Goal: Transaction & Acquisition: Purchase product/service

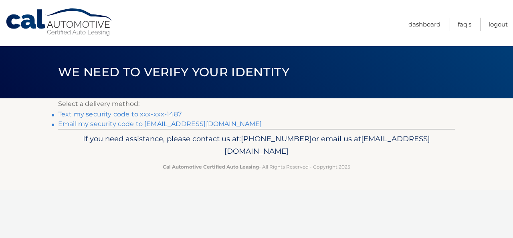
click at [169, 113] on link "Text my security code to xxx-xxx-1487" at bounding box center [119, 114] width 123 height 8
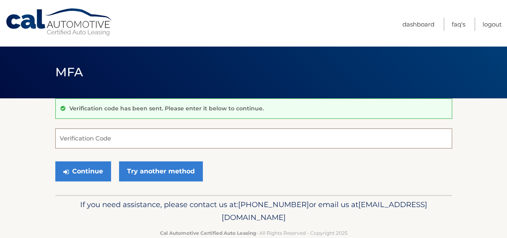
click at [127, 145] on input "Verification Code" at bounding box center [253, 138] width 397 height 20
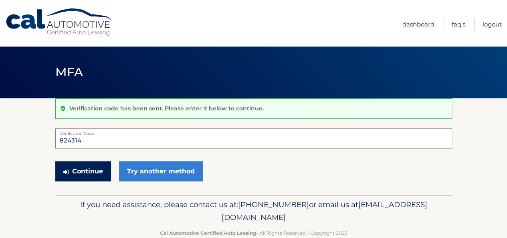
type input "824314"
click at [92, 165] on button "Continue" at bounding box center [83, 171] width 56 height 20
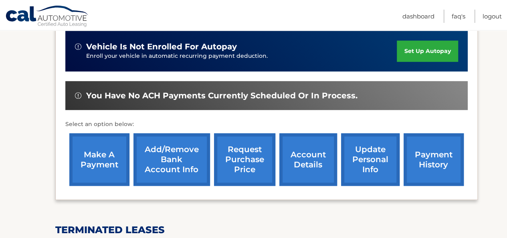
scroll to position [203, 0]
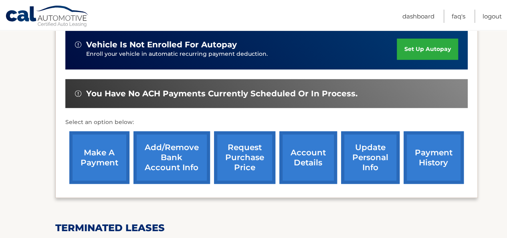
click at [97, 150] on link "make a payment" at bounding box center [99, 157] width 60 height 52
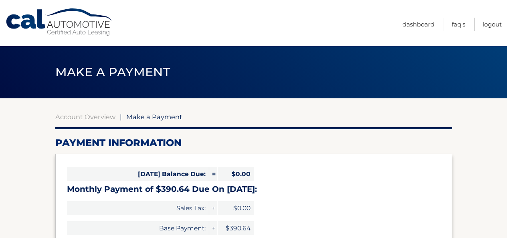
select select "NDVlMzljODYtN2I2Ni00Mzc3LTk1NGItMWUyNDJjZGY5NjAy"
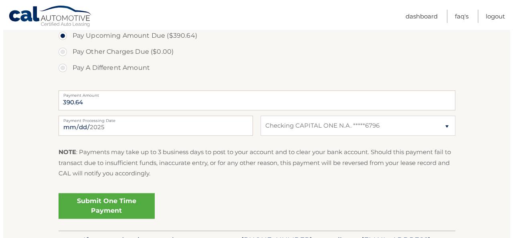
scroll to position [295, 0]
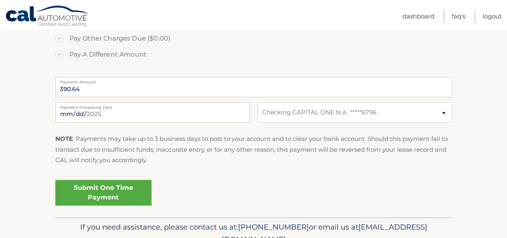
click at [95, 184] on link "Submit One Time Payment" at bounding box center [103, 192] width 96 height 26
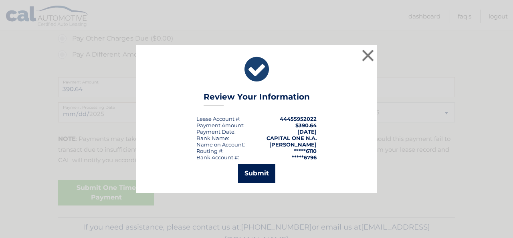
click at [251, 170] on button "Submit" at bounding box center [256, 172] width 37 height 19
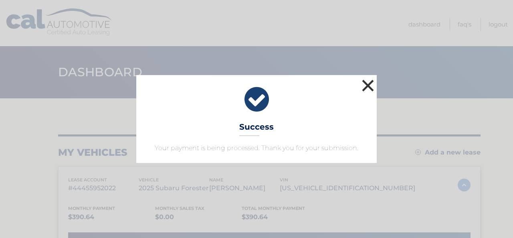
click at [371, 83] on button "×" at bounding box center [368, 85] width 16 height 16
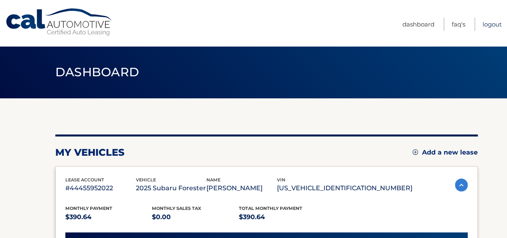
click at [487, 24] on link "Logout" at bounding box center [491, 24] width 19 height 13
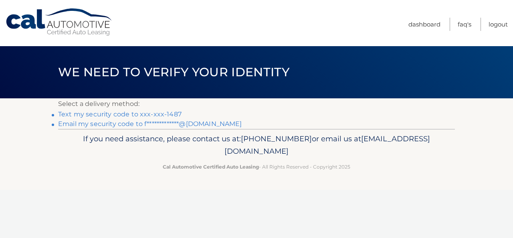
click at [171, 114] on link "Text my security code to xxx-xxx-1487" at bounding box center [119, 114] width 123 height 8
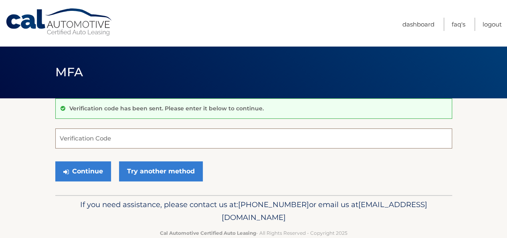
click at [89, 141] on input "Verification Code" at bounding box center [253, 138] width 397 height 20
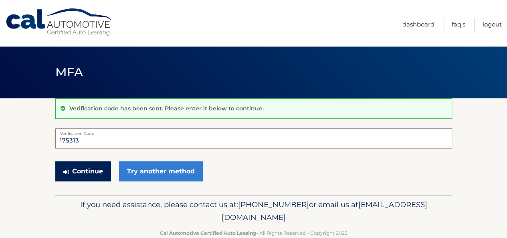
type input "175313"
click at [80, 172] on button "Continue" at bounding box center [83, 171] width 56 height 20
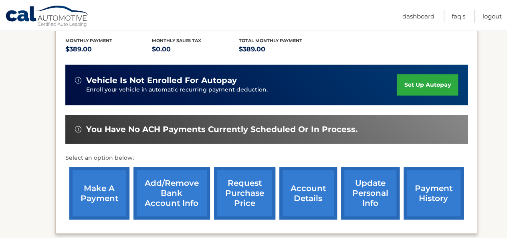
scroll to position [168, 0]
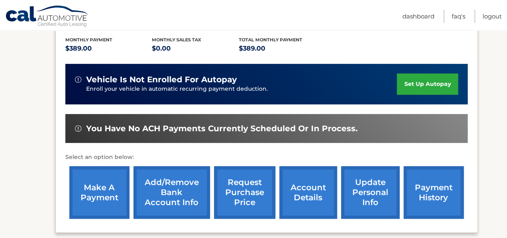
click at [100, 201] on link "make a payment" at bounding box center [99, 192] width 60 height 52
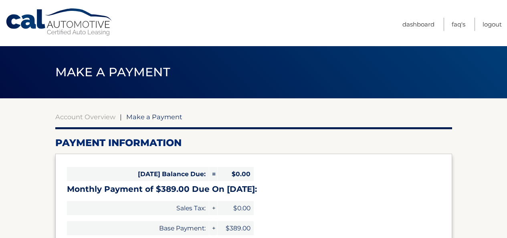
select select "MmIwNjBiNTgtNWM4NC00ZGU2LWI4NDItZjViNjU0M2Q4Yjlj"
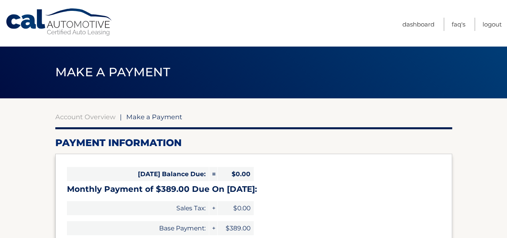
click at [391, 141] on h2 "Payment Information" at bounding box center [253, 143] width 397 height 12
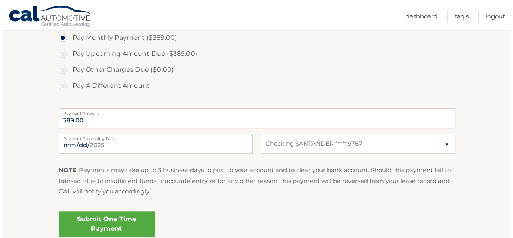
scroll to position [268, 0]
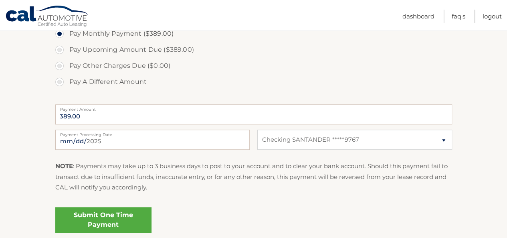
click at [123, 221] on link "Submit One Time Payment" at bounding box center [103, 220] width 96 height 26
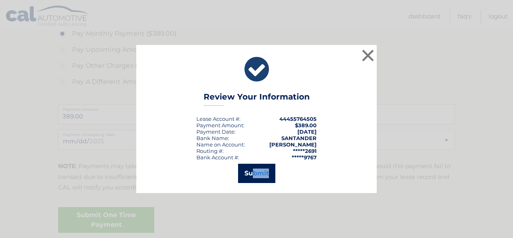
drag, startPoint x: 123, startPoint y: 221, endPoint x: 253, endPoint y: 177, distance: 137.1
click at [253, 177] on div "× Review Your Information Lease Account #: 44455764505 Payment Amount: $389.00 …" at bounding box center [256, 119] width 513 height 238
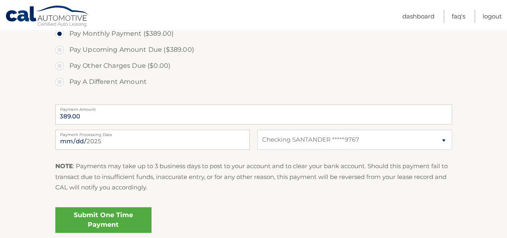
click at [99, 222] on link "Submit One Time Payment" at bounding box center [103, 220] width 96 height 26
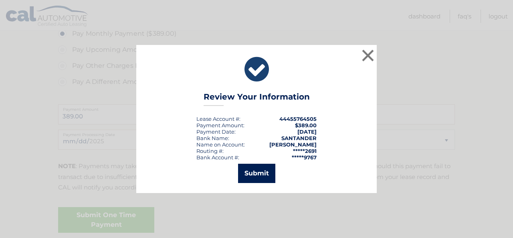
click at [242, 177] on button "Submit" at bounding box center [256, 172] width 37 height 19
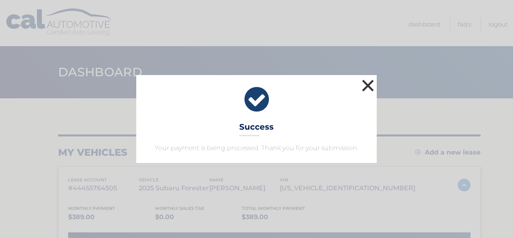
click at [367, 85] on button "×" at bounding box center [368, 85] width 16 height 16
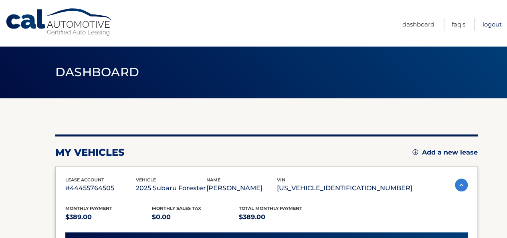
click at [490, 25] on link "Logout" at bounding box center [491, 24] width 19 height 13
